Goal: Task Accomplishment & Management: Manage account settings

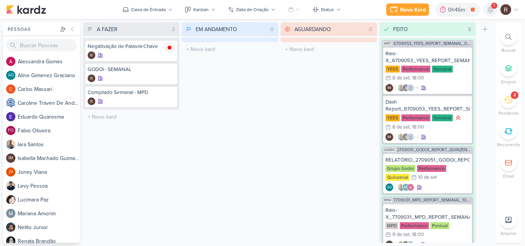
scroll to position [94, 0]
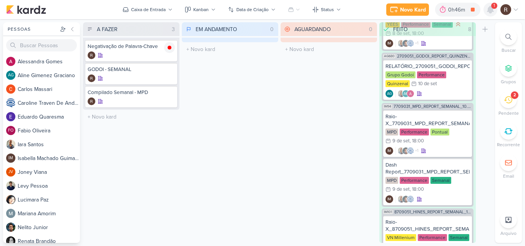
click at [489, 11] on icon at bounding box center [491, 9] width 6 height 7
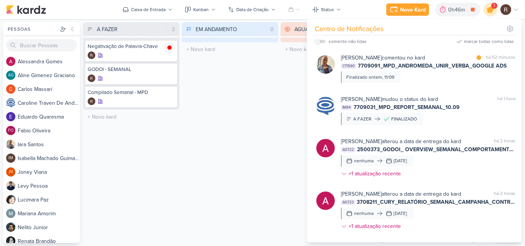
click at [489, 11] on icon at bounding box center [490, 9] width 9 height 9
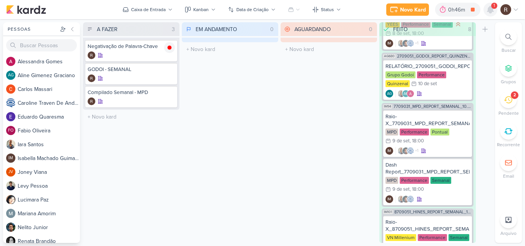
click at [489, 11] on icon at bounding box center [491, 9] width 6 height 7
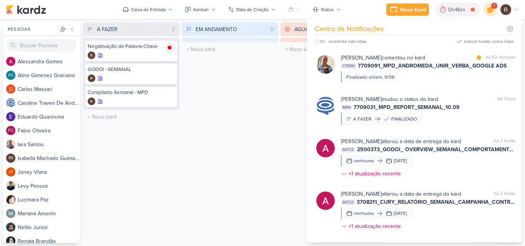
click at [489, 11] on icon at bounding box center [490, 9] width 9 height 9
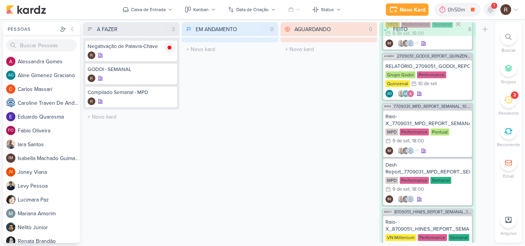
click at [490, 10] on icon at bounding box center [491, 9] width 6 height 7
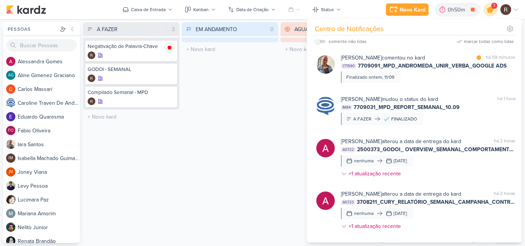
click at [490, 10] on icon at bounding box center [490, 9] width 9 height 9
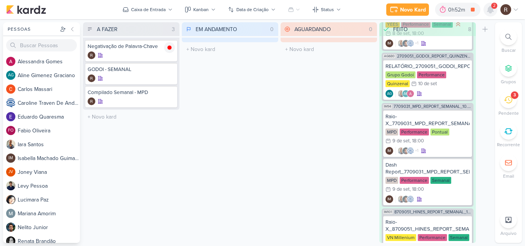
click at [493, 12] on icon at bounding box center [491, 9] width 6 height 7
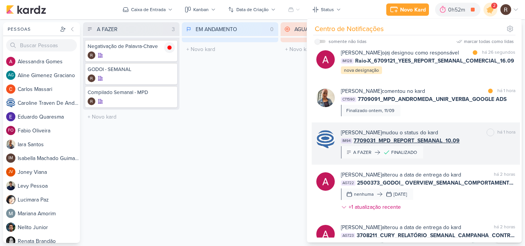
scroll to position [0, 0]
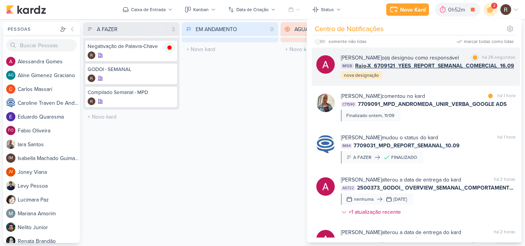
click at [411, 77] on div "[PERSON_NAME] o(a) designou como responsável marcar como lida há 26 segundos IM…" at bounding box center [428, 67] width 175 height 26
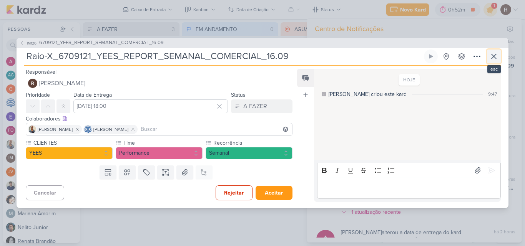
click at [495, 58] on icon at bounding box center [494, 56] width 9 height 9
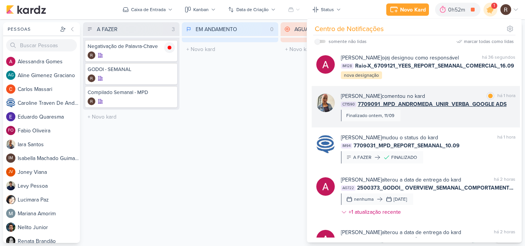
click at [443, 96] on div "[PERSON_NAME] comentou no kard marcar como lida há 1 hora" at bounding box center [428, 96] width 175 height 8
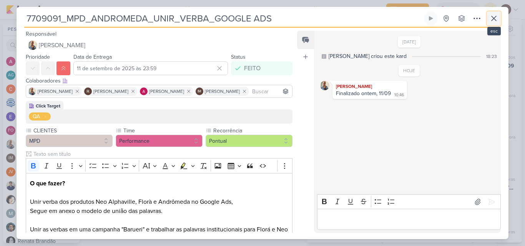
click at [497, 18] on icon at bounding box center [494, 18] width 9 height 9
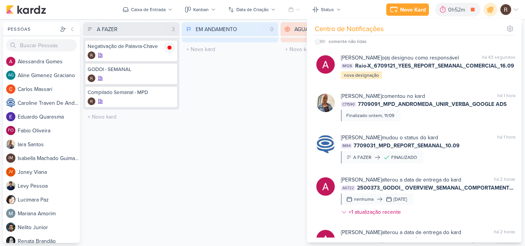
click at [224, 98] on div "EM ANDAMENTO 0 Mover Para Esquerda Mover Para Direita [GEOGRAPHIC_DATA] O títul…" at bounding box center [230, 132] width 97 height 221
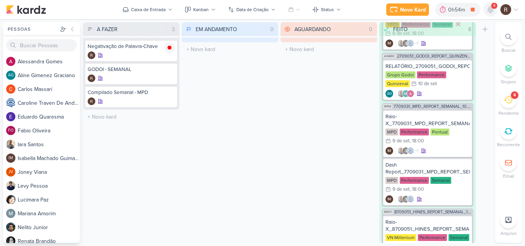
click at [491, 13] on icon at bounding box center [491, 9] width 6 height 7
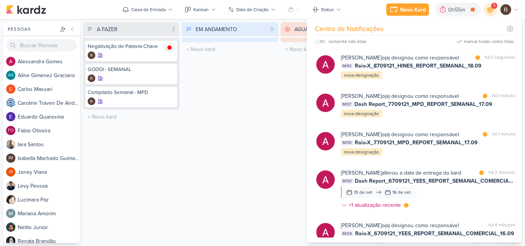
click at [274, 85] on div "EM ANDAMENTO 0 Mover Para Esquerda Mover Para Direita [GEOGRAPHIC_DATA] O títul…" at bounding box center [230, 132] width 97 height 221
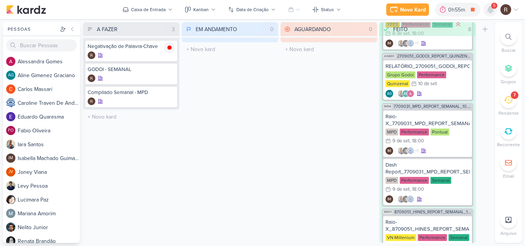
click at [490, 13] on icon at bounding box center [491, 9] width 6 height 7
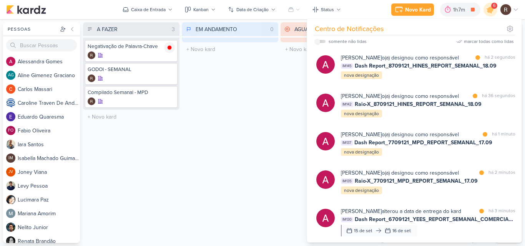
click at [237, 107] on div "EM ANDAMENTO 0 Mover Para Esquerda Mover Para Direita [GEOGRAPHIC_DATA] O títul…" at bounding box center [230, 132] width 97 height 221
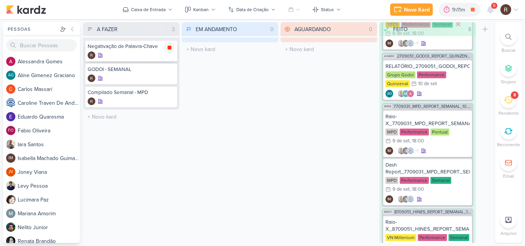
click at [173, 51] on div at bounding box center [169, 47] width 11 height 11
